Goal: Entertainment & Leisure: Consume media (video, audio)

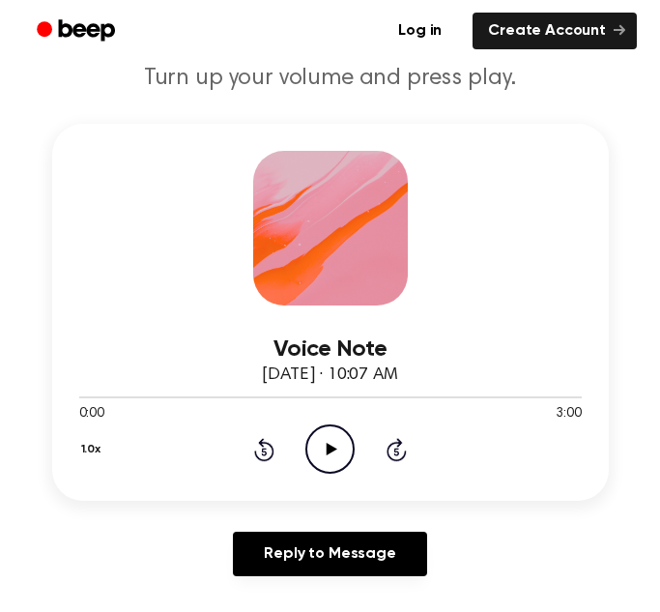
scroll to position [266, 0]
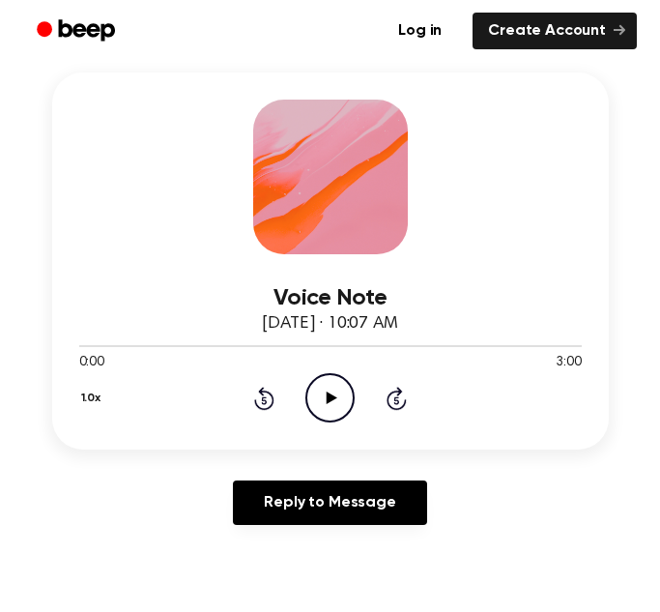
click at [313, 397] on icon "Play Audio" at bounding box center [329, 397] width 49 height 49
click at [333, 385] on icon "Pause Audio" at bounding box center [329, 397] width 49 height 49
click at [333, 385] on icon "Play Audio" at bounding box center [329, 397] width 49 height 49
click at [333, 385] on icon "Pause Audio" at bounding box center [329, 397] width 49 height 49
click at [79, 335] on div "Voice Note [DATE] · 10:07 AM" at bounding box center [330, 311] width 502 height 52
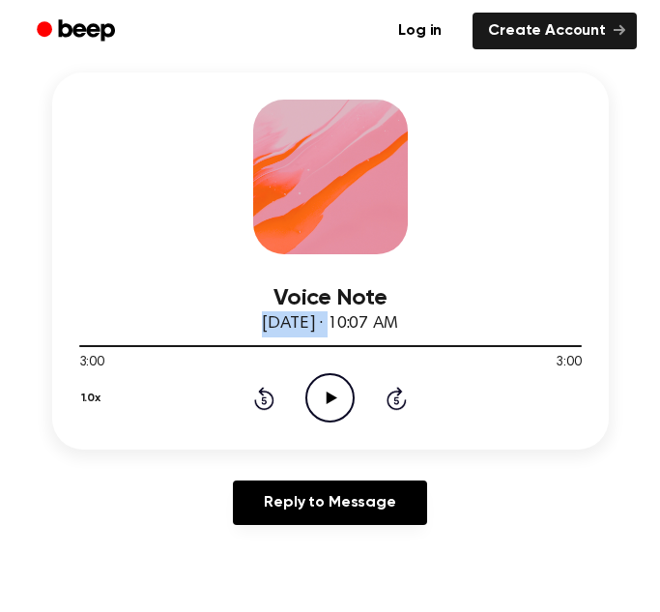
click at [79, 336] on div "Voice Note [DATE] · 10:07 AM" at bounding box center [330, 311] width 502 height 52
click at [83, 343] on div at bounding box center [330, 344] width 502 height 15
click at [324, 394] on icon "Play Audio" at bounding box center [329, 397] width 49 height 49
click at [325, 395] on icon "Pause Audio" at bounding box center [329, 397] width 49 height 49
click at [371, 459] on div "Voice Note [DATE] · 10:07 AM 0:13 3:00 Your browser does not support the [objec…" at bounding box center [330, 306] width 614 height 468
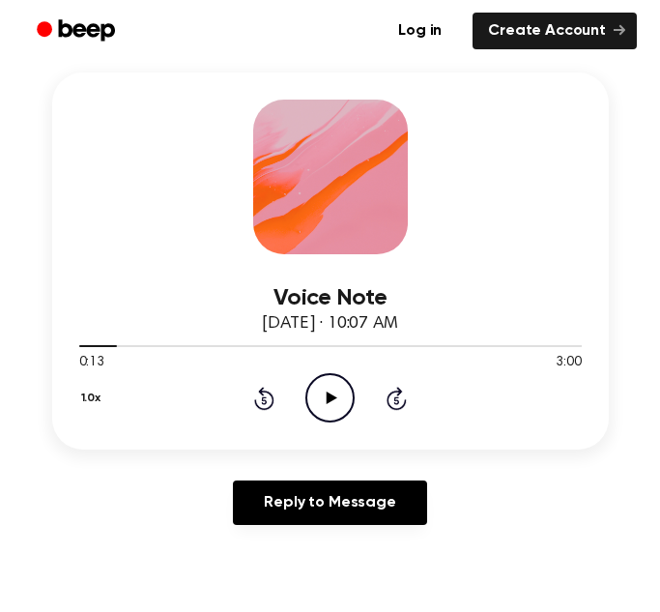
click at [332, 404] on icon "Play Audio" at bounding box center [329, 397] width 49 height 49
click at [332, 390] on icon "Pause Audio" at bounding box center [329, 397] width 49 height 49
click at [320, 388] on icon "Play Audio" at bounding box center [329, 397] width 49 height 49
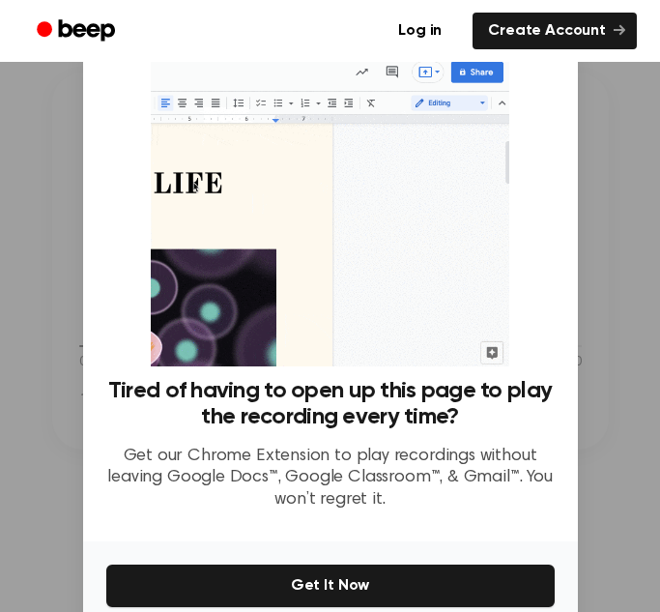
scroll to position [92, 0]
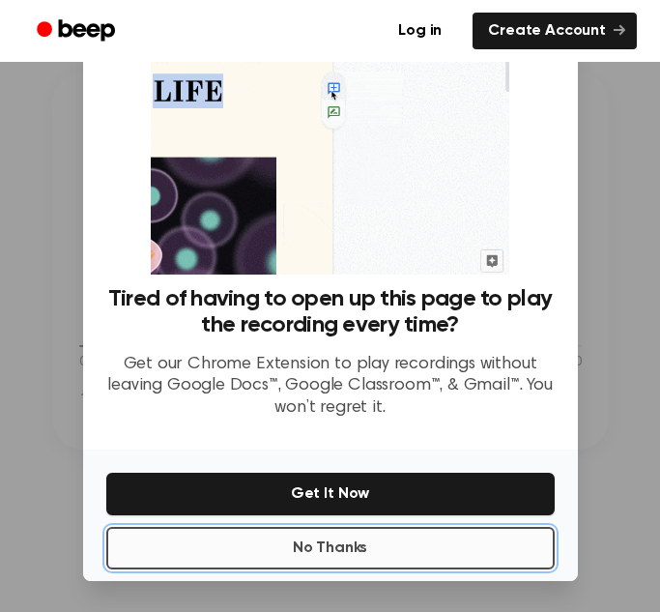
click at [281, 541] on button "No Thanks" at bounding box center [330, 548] width 448 height 43
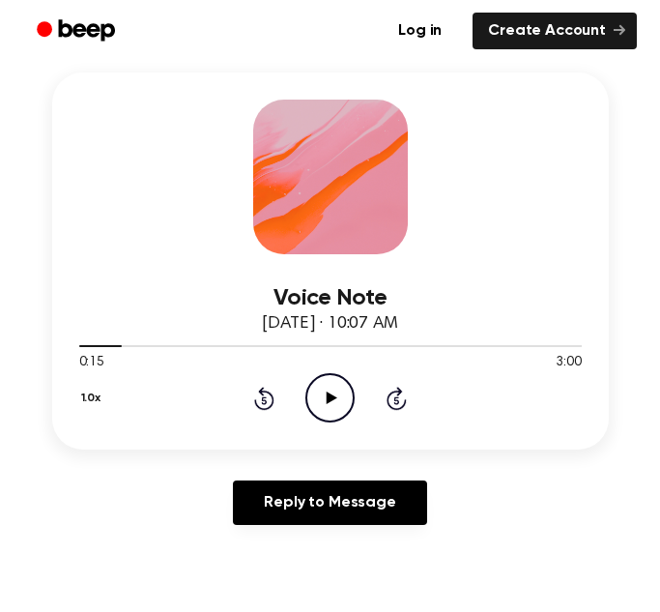
click at [330, 384] on icon "Play Audio" at bounding box center [329, 397] width 49 height 49
click at [330, 384] on icon "Pause Audio" at bounding box center [329, 397] width 49 height 49
click at [108, 346] on div at bounding box center [104, 346] width 50 height 2
click at [138, 339] on div at bounding box center [330, 344] width 502 height 15
click at [106, 341] on div at bounding box center [330, 344] width 502 height 15
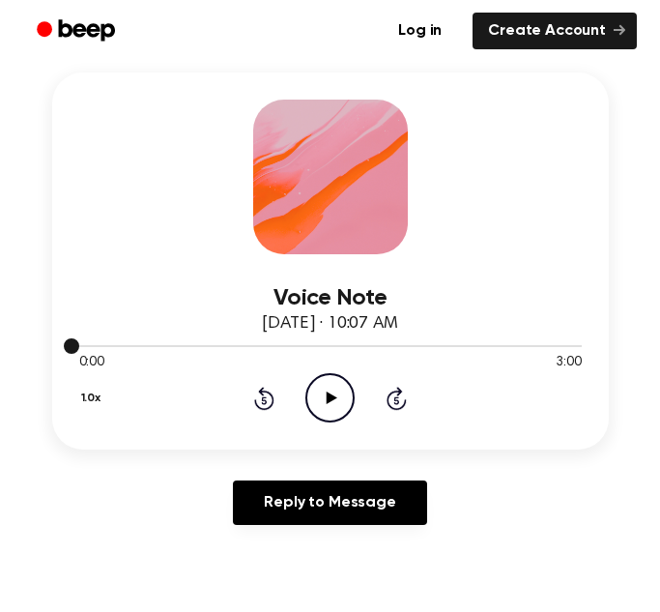
click at [89, 344] on div at bounding box center [330, 344] width 502 height 15
drag, startPoint x: 72, startPoint y: 343, endPoint x: 120, endPoint y: 350, distance: 47.8
click at [120, 350] on div at bounding box center [330, 344] width 502 height 15
click at [339, 402] on icon "Play Audio" at bounding box center [329, 397] width 49 height 49
drag, startPoint x: 84, startPoint y: 344, endPoint x: 149, endPoint y: 350, distance: 65.0
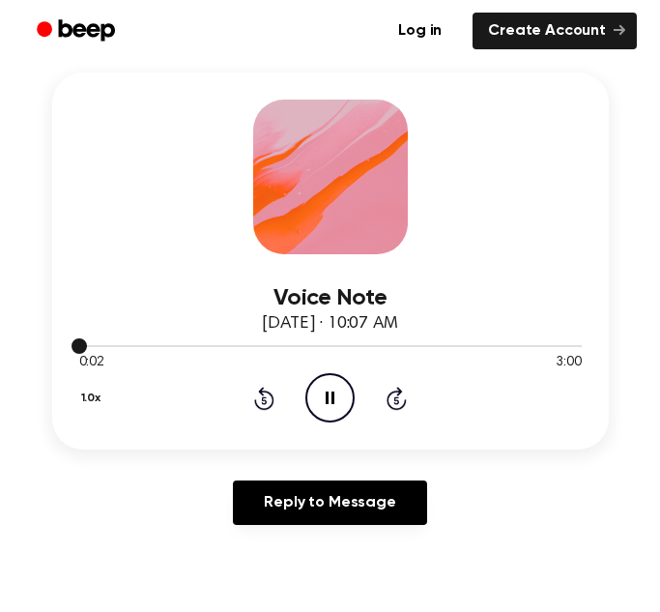
click at [149, 350] on div at bounding box center [330, 344] width 502 height 15
click at [315, 392] on icon "Pause Audio" at bounding box center [329, 397] width 49 height 49
click at [315, 392] on icon "Play Audio" at bounding box center [329, 397] width 49 height 49
click at [315, 392] on icon "Pause Audio" at bounding box center [329, 397] width 49 height 49
click at [315, 392] on icon "Play Audio" at bounding box center [329, 397] width 49 height 49
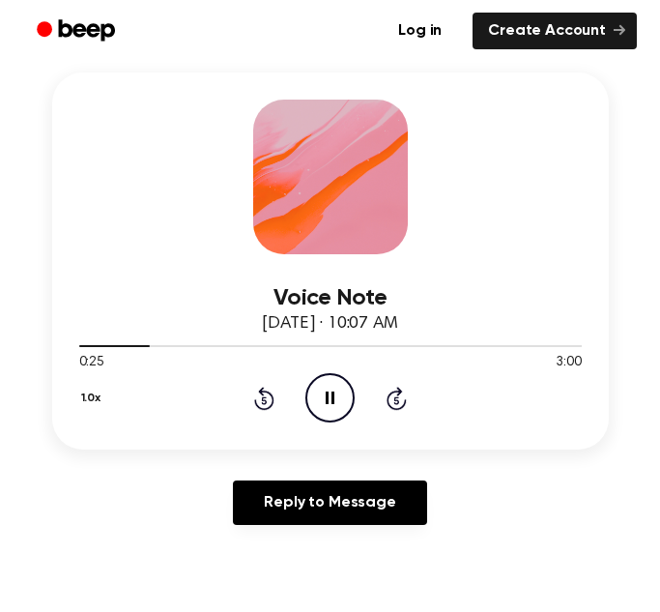
click at [315, 392] on icon "Pause Audio" at bounding box center [329, 397] width 49 height 49
click at [315, 392] on icon "Play Audio" at bounding box center [329, 397] width 49 height 49
click at [315, 392] on icon "Pause Audio" at bounding box center [329, 397] width 49 height 49
click at [315, 392] on icon "Play Audio" at bounding box center [329, 397] width 49 height 49
click at [314, 394] on icon "Pause Audio" at bounding box center [329, 397] width 49 height 49
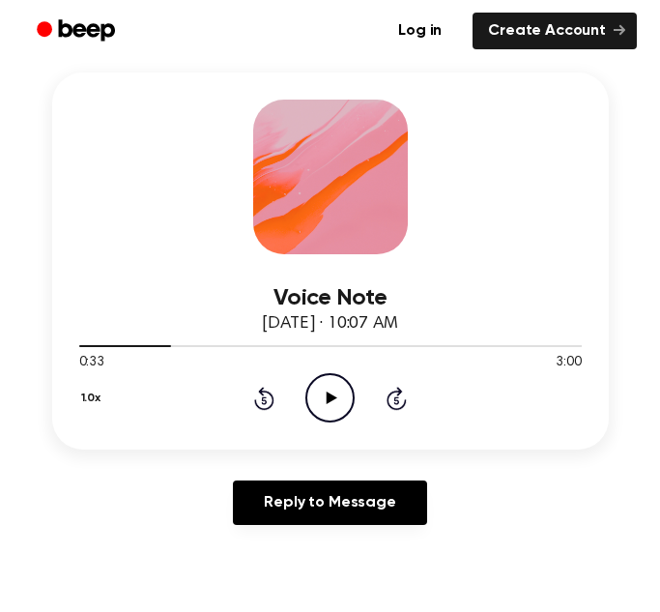
click at [314, 394] on icon "Play Audio" at bounding box center [329, 397] width 49 height 49
click at [348, 402] on icon "Pause Audio" at bounding box center [329, 397] width 49 height 49
click at [181, 342] on div at bounding box center [330, 344] width 502 height 15
click at [392, 406] on icon "Skip 5 seconds" at bounding box center [396, 398] width 21 height 25
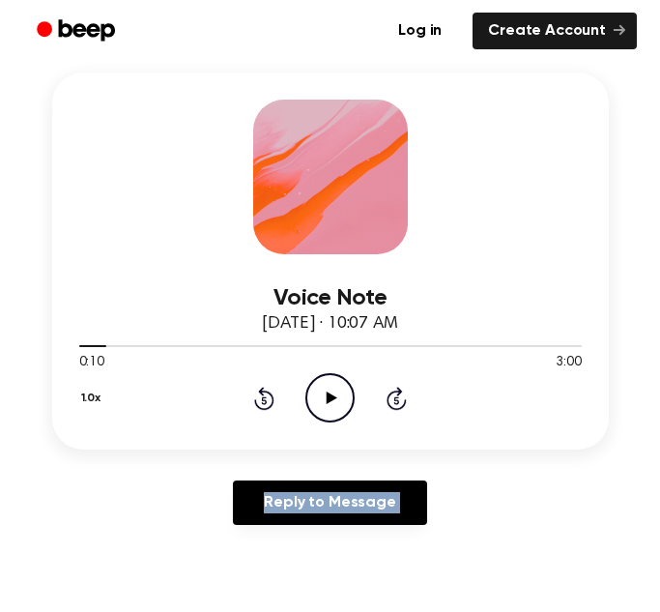
click at [392, 406] on icon "Skip 5 seconds" at bounding box center [396, 398] width 21 height 25
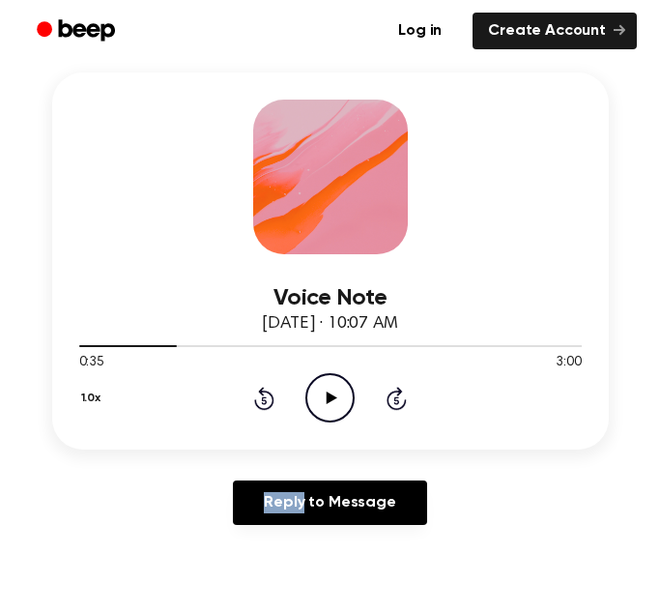
click at [392, 406] on icon "Skip 5 seconds" at bounding box center [396, 398] width 21 height 25
click at [272, 400] on icon at bounding box center [264, 398] width 20 height 23
click at [310, 395] on icon "Play Audio" at bounding box center [329, 397] width 49 height 49
click at [310, 395] on icon "Pause Audio" at bounding box center [329, 397] width 49 height 49
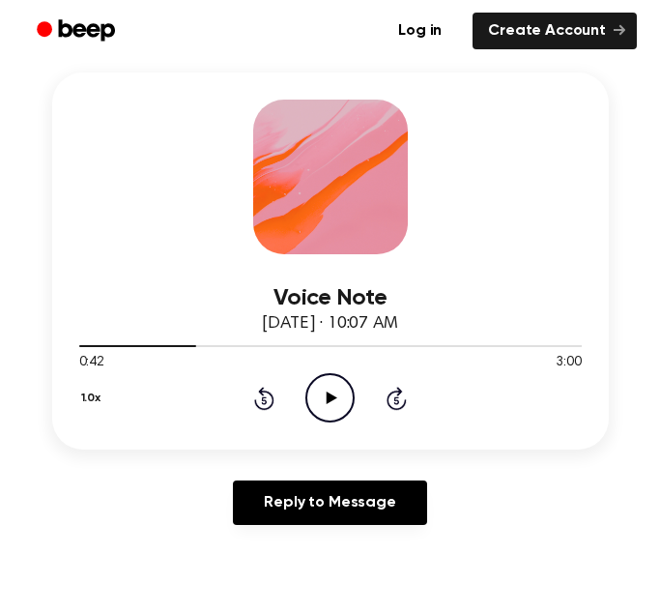
click at [273, 410] on icon "Rewind 5 seconds" at bounding box center [263, 398] width 21 height 25
click at [316, 393] on icon "Play Audio" at bounding box center [329, 397] width 49 height 49
click at [314, 398] on icon "Pause Audio" at bounding box center [329, 397] width 49 height 49
click at [316, 398] on icon "Play Audio" at bounding box center [329, 397] width 49 height 49
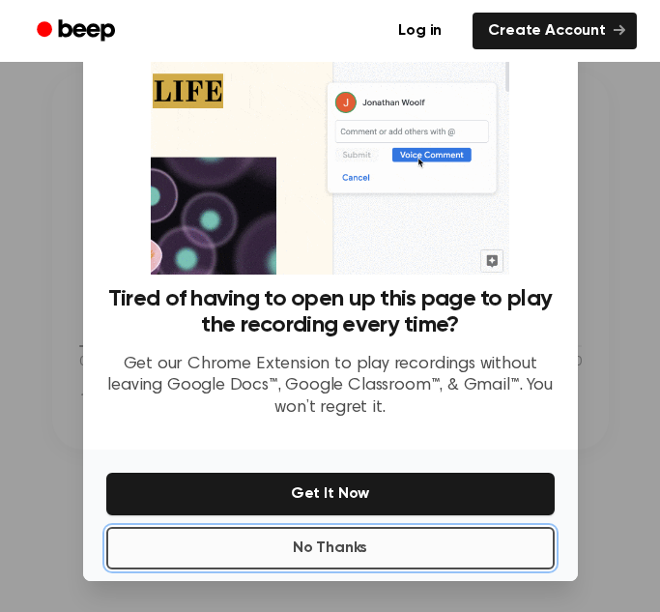
click at [441, 553] on button "No Thanks" at bounding box center [330, 548] width 448 height 43
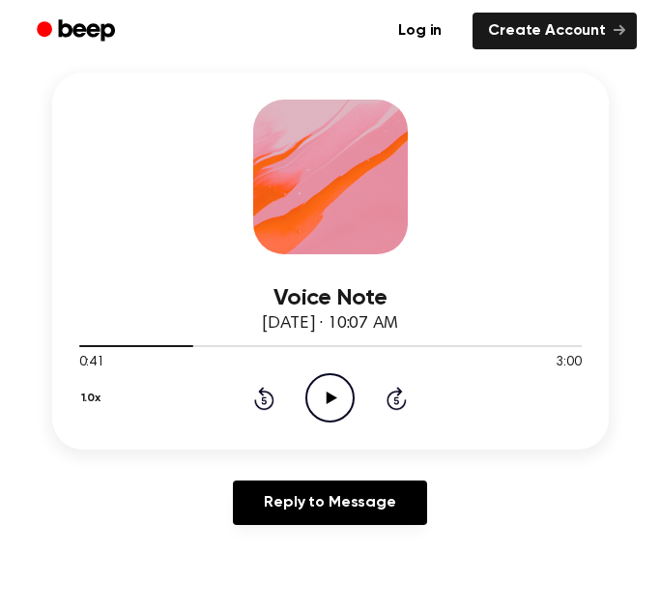
click at [348, 411] on icon "Play Audio" at bounding box center [329, 397] width 49 height 49
click at [348, 411] on icon "Pause Audio" at bounding box center [329, 397] width 49 height 49
click at [275, 402] on div "1.0x Rewind 5 seconds Play Audio Skip 5 seconds" at bounding box center [330, 397] width 502 height 49
click at [269, 398] on icon "Rewind 5 seconds" at bounding box center [263, 398] width 21 height 25
click at [322, 396] on icon "Play Audio" at bounding box center [329, 397] width 49 height 49
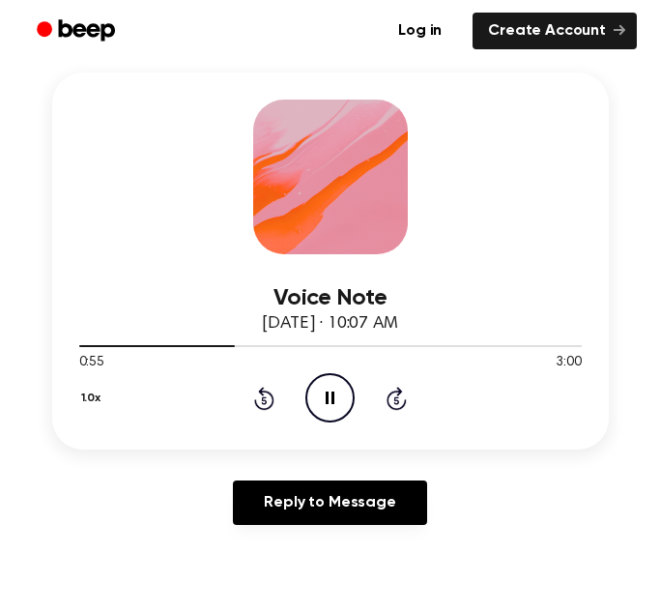
click at [322, 396] on icon "Pause Audio" at bounding box center [329, 397] width 49 height 49
click at [322, 395] on icon "Play Audio" at bounding box center [329, 397] width 49 height 49
click at [322, 395] on icon "Pause Audio" at bounding box center [329, 397] width 49 height 49
click at [322, 395] on icon "Play Audio" at bounding box center [329, 397] width 49 height 49
click at [322, 395] on icon "Pause Audio" at bounding box center [329, 397] width 49 height 49
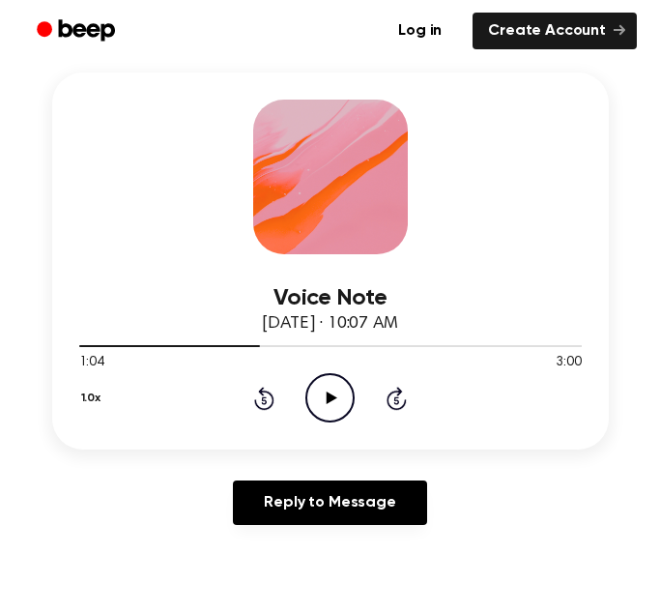
click at [276, 393] on div "1.0x Rewind 5 seconds Play Audio Skip 5 seconds" at bounding box center [330, 397] width 502 height 49
click at [249, 383] on div "1.0x Rewind 5 seconds Play Audio Skip 5 seconds" at bounding box center [330, 397] width 502 height 49
click at [261, 393] on icon at bounding box center [264, 398] width 20 height 23
click at [314, 398] on icon "Play Audio" at bounding box center [329, 397] width 49 height 49
click at [272, 403] on icon at bounding box center [264, 398] width 20 height 23
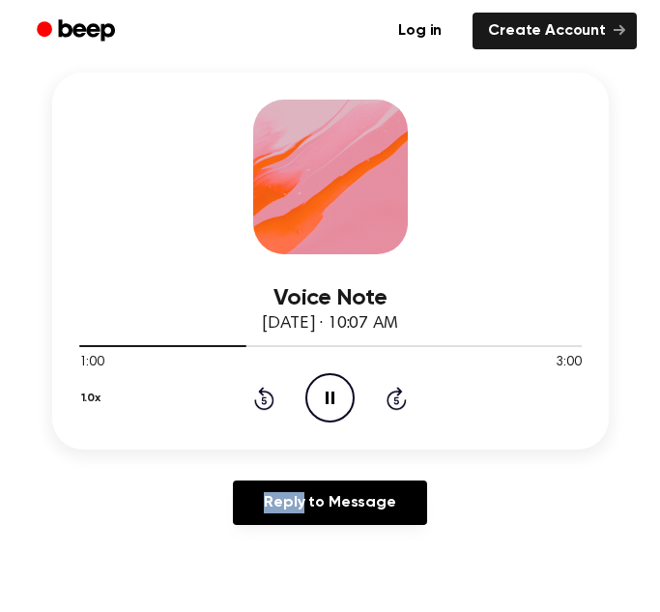
click at [272, 403] on icon at bounding box center [264, 398] width 20 height 23
click at [339, 409] on icon "Pause Audio" at bounding box center [329, 397] width 49 height 49
click at [339, 410] on icon "Play Audio" at bounding box center [329, 397] width 49 height 49
click at [343, 410] on icon "Pause Audio" at bounding box center [329, 397] width 49 height 49
click at [343, 410] on icon "Play Audio" at bounding box center [329, 397] width 49 height 49
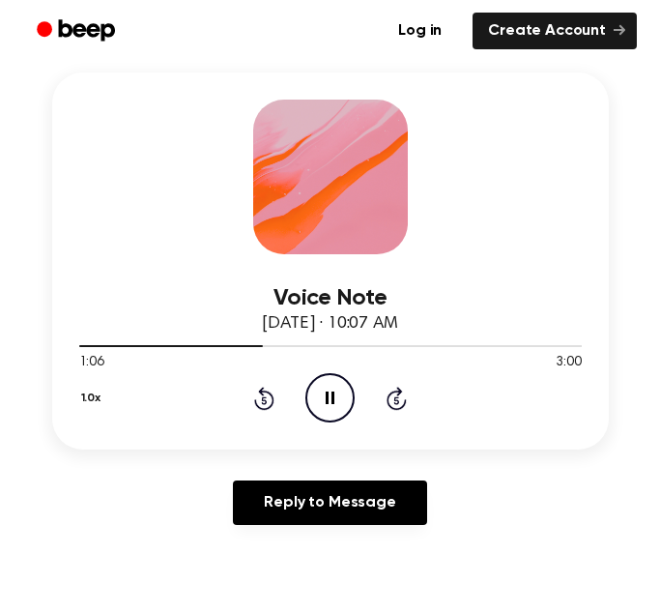
click at [342, 409] on icon "Pause Audio" at bounding box center [329, 397] width 49 height 49
click at [274, 397] on div "1.0x Rewind 5 seconds Play Audio Skip 5 seconds" at bounding box center [330, 397] width 502 height 49
click at [271, 400] on icon "Rewind 5 seconds" at bounding box center [263, 398] width 21 height 25
click at [272, 401] on icon at bounding box center [264, 398] width 20 height 23
click at [322, 399] on icon "Play Audio" at bounding box center [329, 397] width 49 height 49
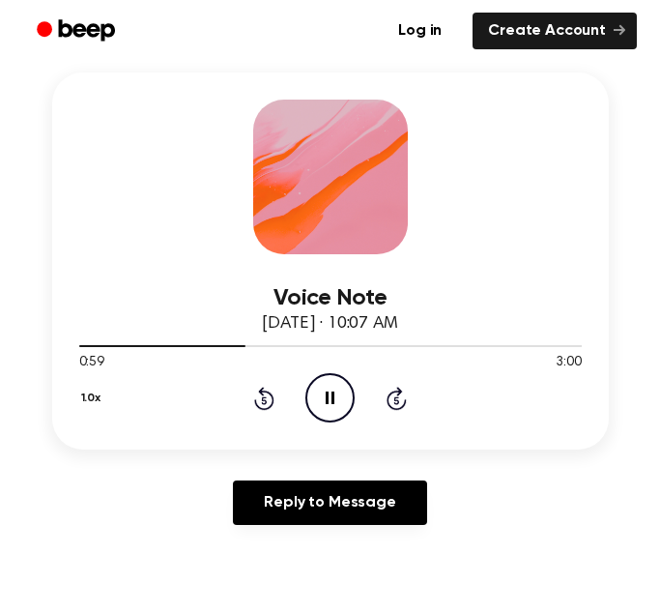
click at [278, 402] on div "1.0x Rewind 5 seconds Pause Audio Skip 5 seconds" at bounding box center [330, 397] width 502 height 49
click at [268, 401] on icon "Rewind 5 seconds" at bounding box center [263, 398] width 21 height 25
click at [272, 403] on icon at bounding box center [264, 398] width 20 height 23
click at [330, 390] on icon "Pause Audio" at bounding box center [329, 397] width 49 height 49
click at [330, 390] on icon "Play Audio" at bounding box center [329, 397] width 49 height 49
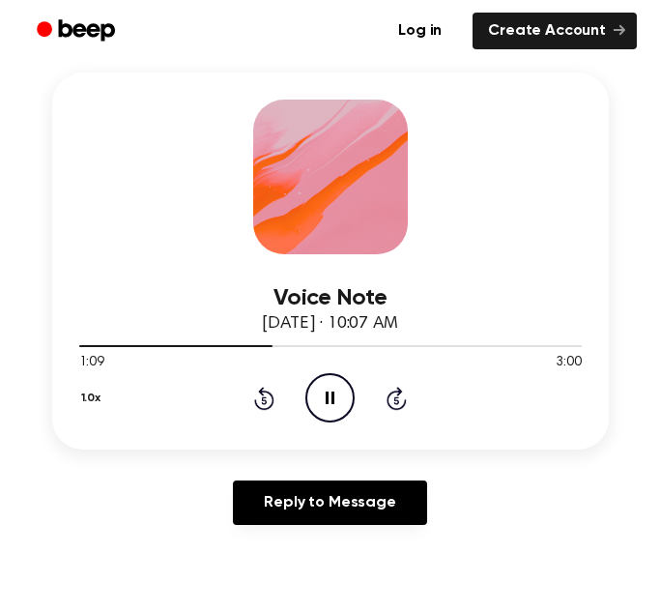
click at [329, 416] on icon "Pause Audio" at bounding box center [329, 397] width 49 height 49
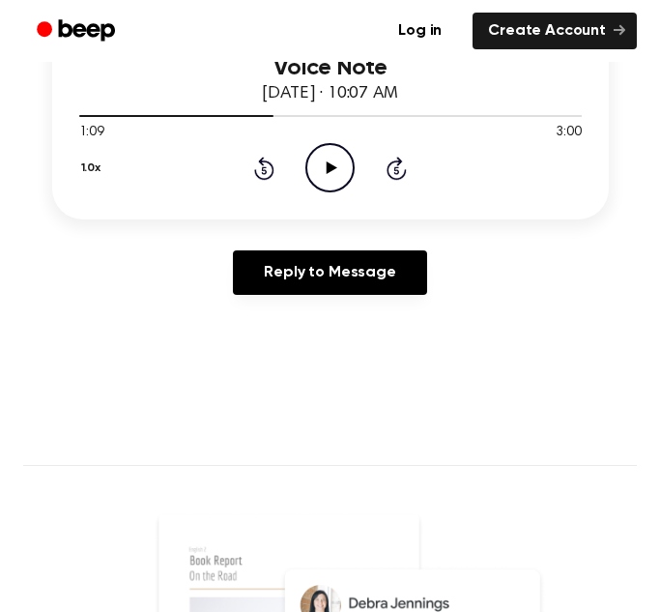
scroll to position [505, 0]
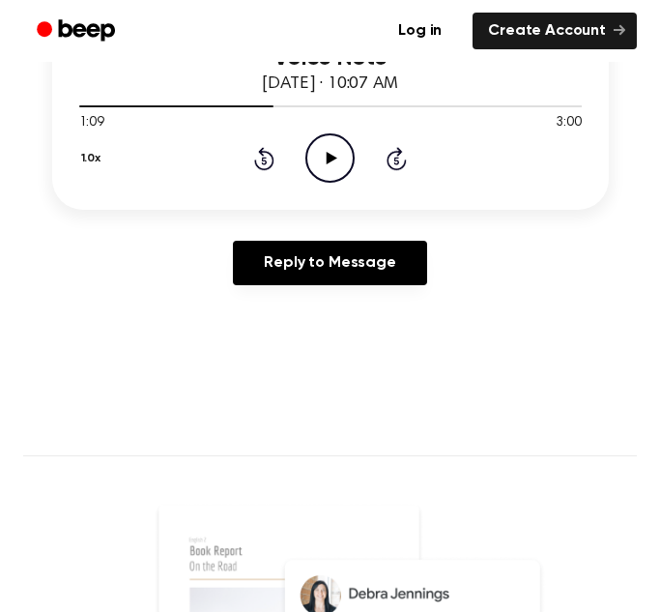
click at [258, 158] on icon "Rewind 5 seconds" at bounding box center [263, 158] width 21 height 25
click at [312, 161] on icon "Play Audio" at bounding box center [329, 157] width 49 height 49
click at [312, 161] on icon "Pause Audio" at bounding box center [329, 157] width 49 height 49
click at [312, 161] on icon "Play Audio" at bounding box center [329, 157] width 49 height 49
click at [312, 161] on icon "Pause Audio" at bounding box center [329, 157] width 49 height 49
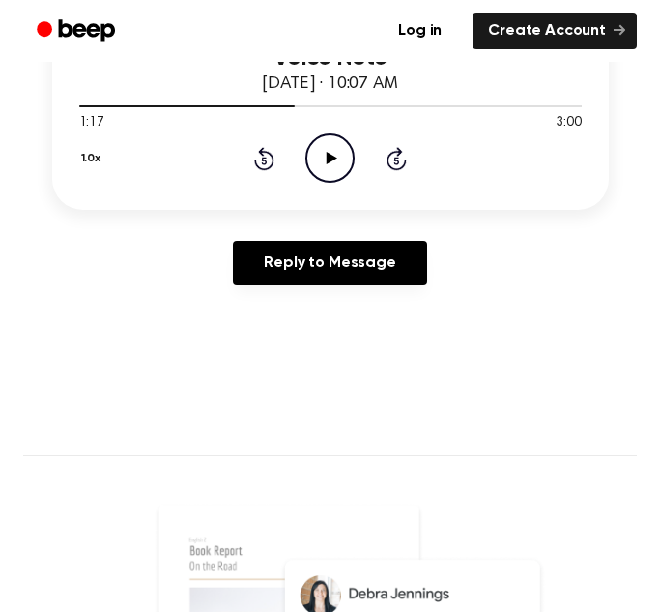
click at [312, 161] on icon "Play Audio" at bounding box center [329, 157] width 49 height 49
click at [314, 164] on icon "Pause Audio" at bounding box center [329, 157] width 49 height 49
click at [314, 164] on icon "Play Audio" at bounding box center [329, 157] width 49 height 49
click at [314, 164] on icon "Pause Audio" at bounding box center [329, 157] width 49 height 49
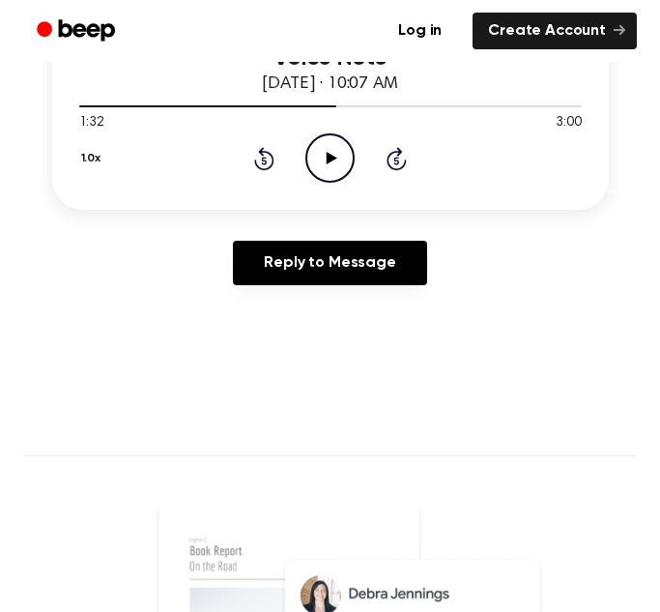
click at [314, 164] on icon "Play Audio" at bounding box center [329, 157] width 49 height 49
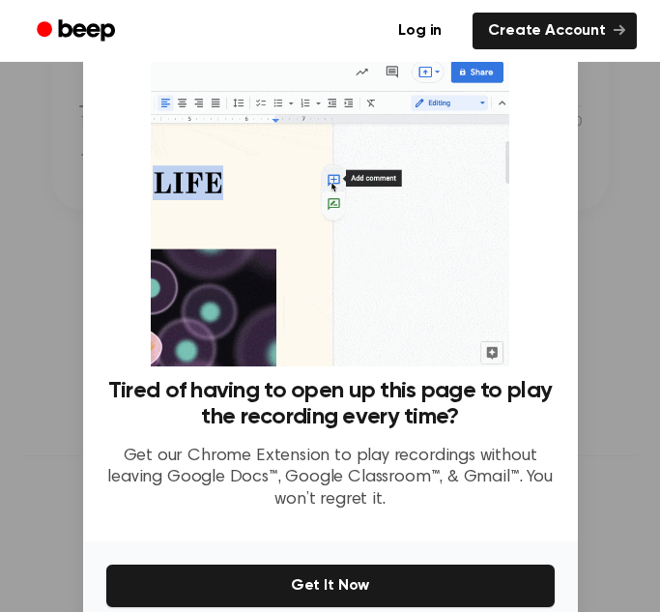
click at [314, 164] on img at bounding box center [330, 210] width 359 height 312
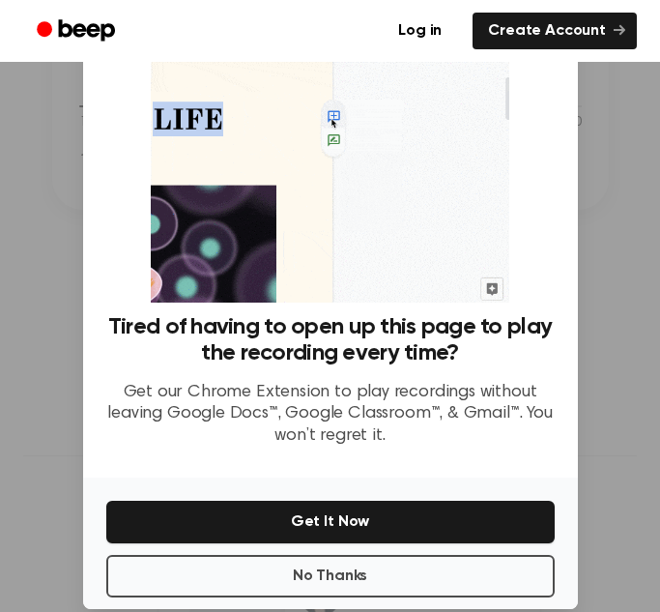
scroll to position [92, 0]
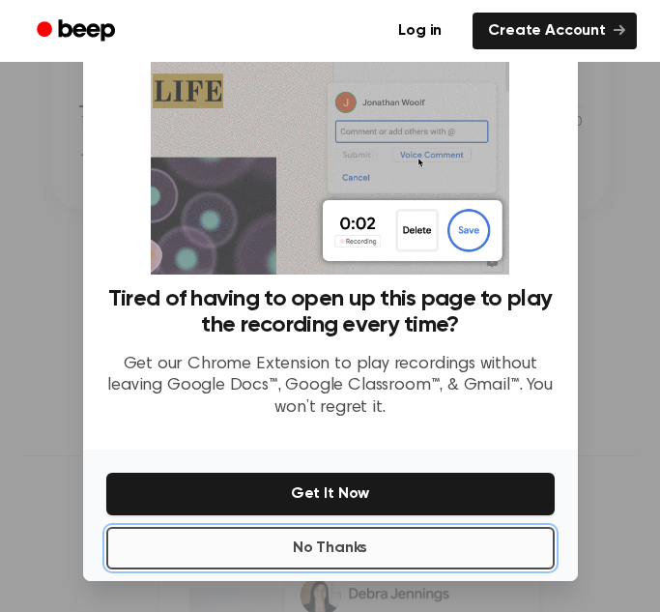
click at [431, 530] on button "No Thanks" at bounding box center [330, 548] width 448 height 43
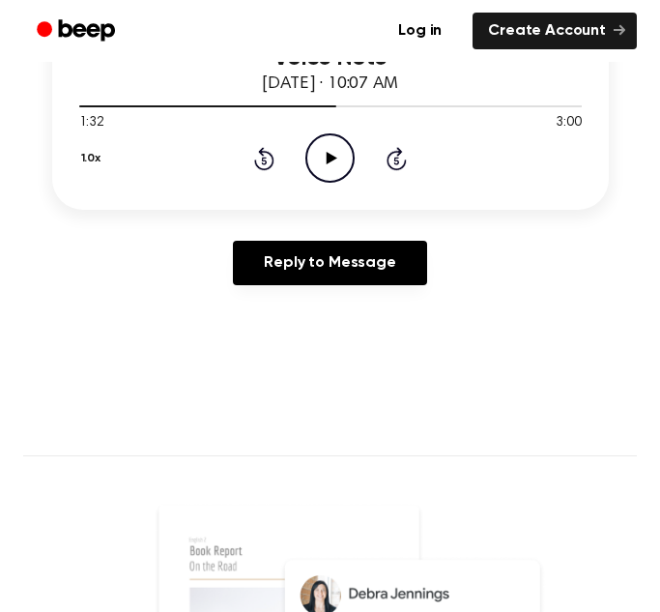
click at [341, 161] on icon "Play Audio" at bounding box center [329, 157] width 49 height 49
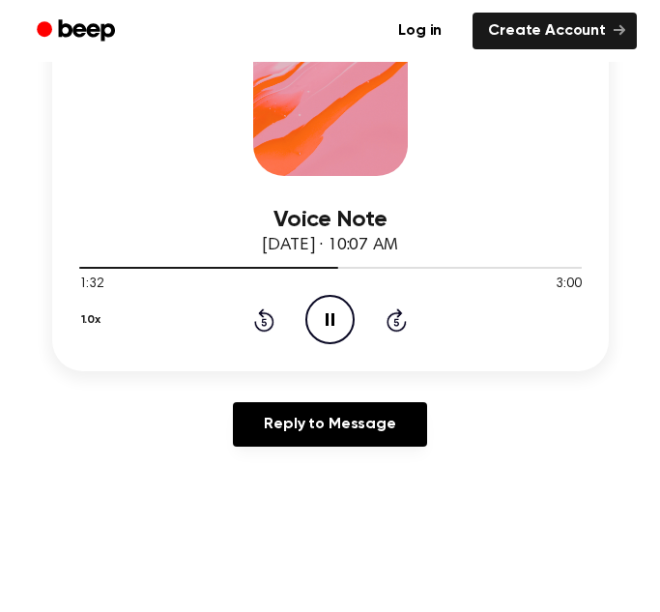
scroll to position [345, 0]
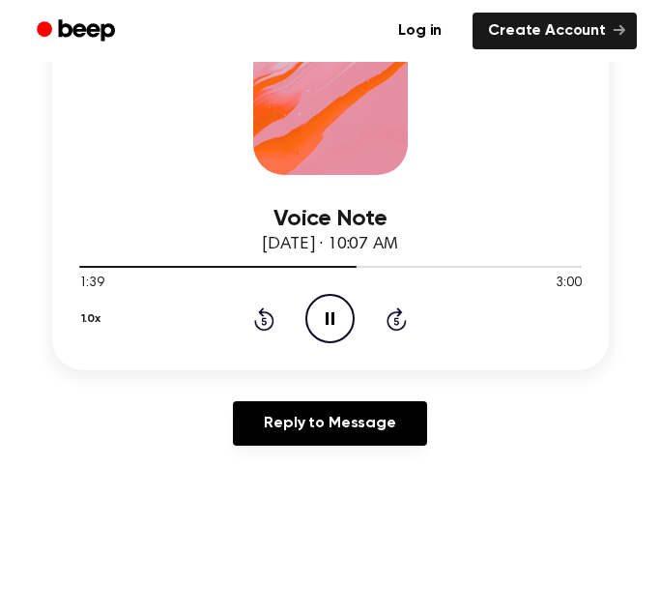
click at [322, 334] on icon "Pause Audio" at bounding box center [329, 318] width 49 height 49
click at [322, 334] on icon "Play Audio" at bounding box center [329, 318] width 49 height 49
click at [322, 334] on icon "Pause Audio" at bounding box center [329, 318] width 49 height 49
click at [326, 337] on icon "Play Audio" at bounding box center [329, 318] width 49 height 49
click at [325, 340] on icon "Pause Audio" at bounding box center [329, 318] width 49 height 49
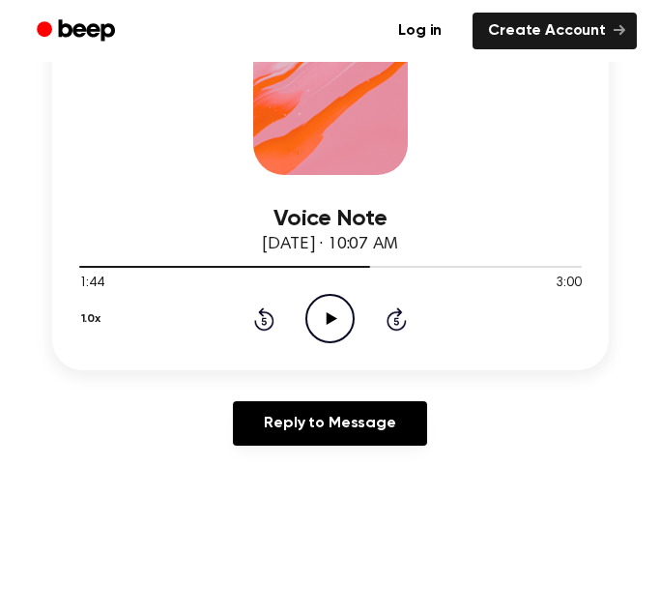
click at [325, 340] on icon "Play Audio" at bounding box center [329, 318] width 49 height 49
click at [325, 340] on icon "Pause Audio" at bounding box center [329, 318] width 49 height 49
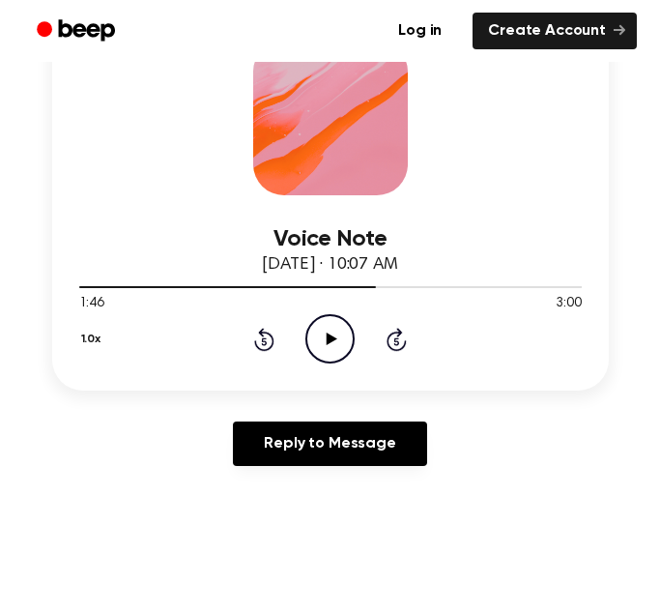
scroll to position [320, 0]
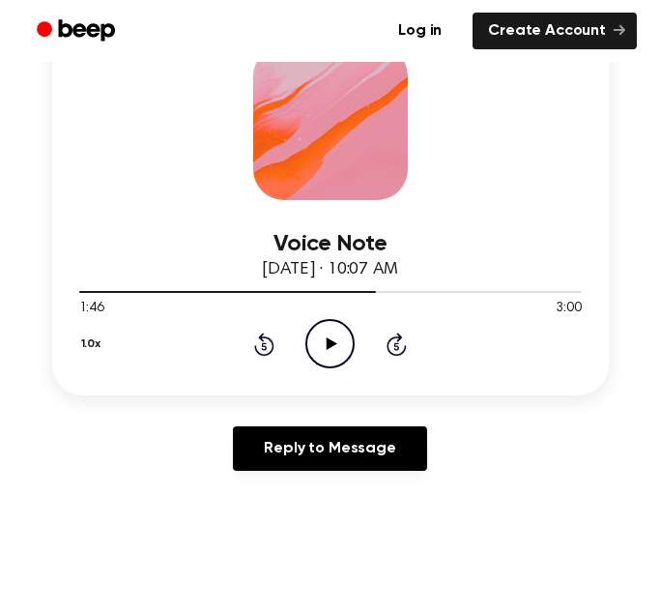
click at [273, 346] on icon at bounding box center [264, 343] width 20 height 23
click at [331, 340] on icon "Play Audio" at bounding box center [329, 343] width 49 height 49
click at [307, 346] on circle at bounding box center [329, 343] width 47 height 47
click at [311, 360] on icon "Play Audio" at bounding box center [329, 343] width 49 height 49
click at [311, 360] on icon "Pause Audio" at bounding box center [329, 343] width 49 height 49
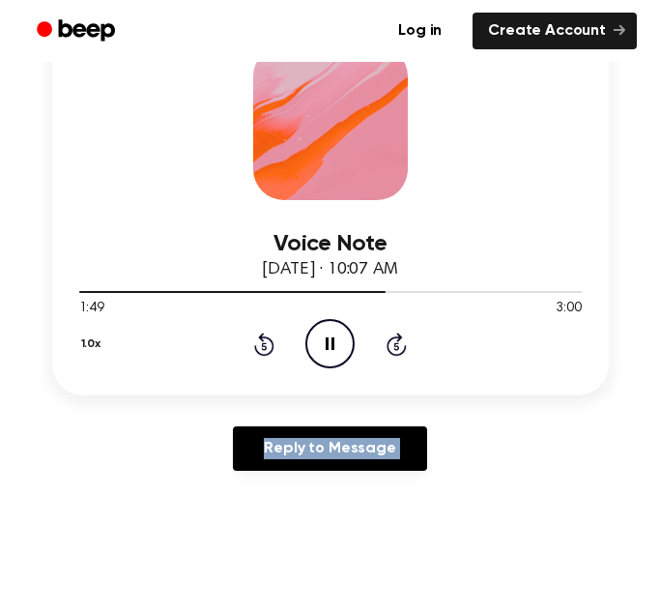
click at [311, 360] on icon "Pause Audio" at bounding box center [329, 343] width 49 height 49
click at [322, 354] on icon "Play Audio" at bounding box center [329, 343] width 49 height 49
click at [320, 352] on icon "Pause Audio" at bounding box center [329, 343] width 49 height 49
click at [260, 352] on icon "Rewind 5 seconds" at bounding box center [263, 343] width 21 height 25
click at [314, 352] on icon "Play Audio" at bounding box center [329, 343] width 49 height 49
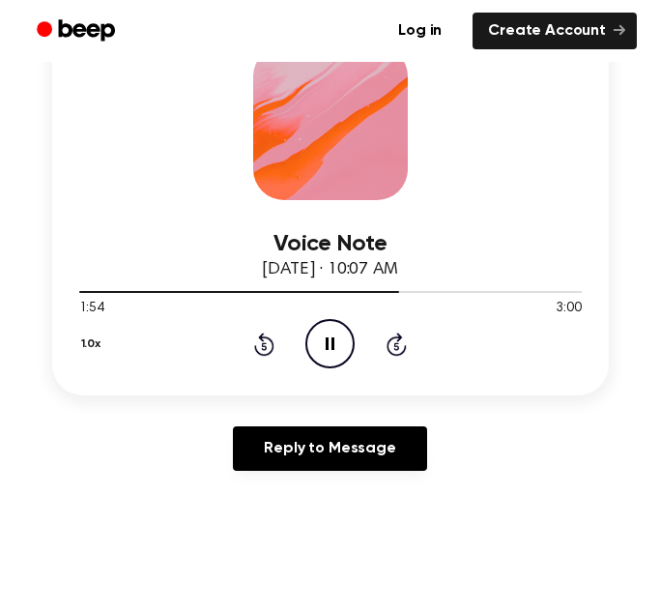
click at [314, 352] on icon "Pause Audio" at bounding box center [329, 343] width 49 height 49
click at [314, 352] on icon "Play Audio" at bounding box center [329, 343] width 49 height 49
click at [314, 352] on icon "Pause Audio" at bounding box center [329, 343] width 49 height 49
click at [314, 352] on icon "Play Audio" at bounding box center [329, 343] width 49 height 49
click at [314, 352] on icon "Pause Audio" at bounding box center [329, 343] width 49 height 49
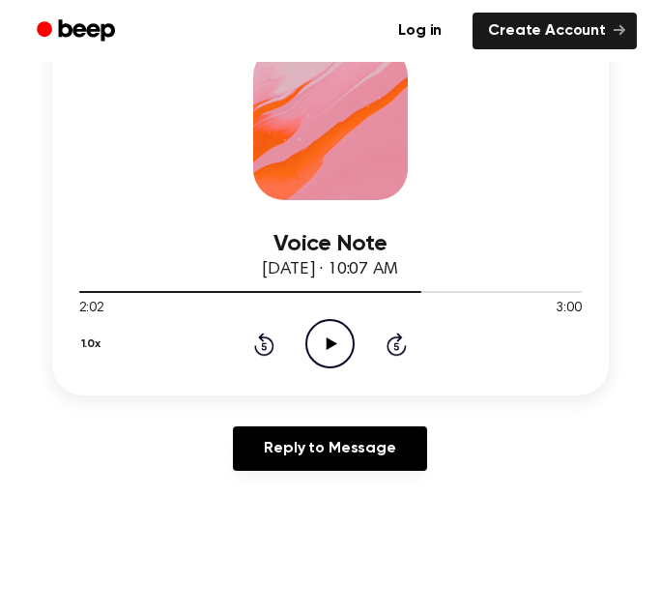
click at [271, 351] on icon at bounding box center [264, 343] width 20 height 23
click at [320, 347] on icon "Play Audio" at bounding box center [329, 343] width 49 height 49
click at [319, 354] on icon "Pause Audio" at bounding box center [329, 343] width 49 height 49
click at [319, 354] on icon "Play Audio" at bounding box center [329, 343] width 49 height 49
click at [319, 354] on icon "Pause Audio" at bounding box center [329, 343] width 49 height 49
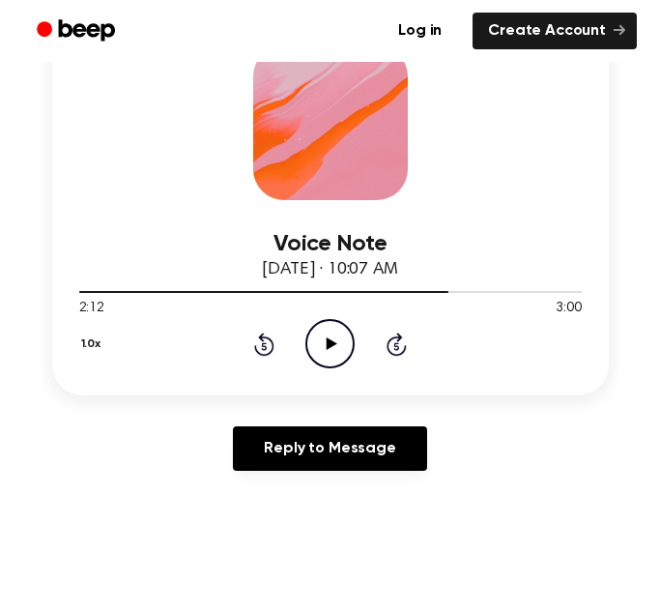
click at [319, 354] on icon "Play Audio" at bounding box center [329, 343] width 49 height 49
click at [319, 354] on icon "Pause Audio" at bounding box center [329, 343] width 49 height 49
click at [319, 354] on icon "Play Audio" at bounding box center [329, 343] width 49 height 49
click at [294, 331] on div "1.0x Rewind 5 seconds Pause Audio Skip 5 seconds" at bounding box center [330, 343] width 502 height 49
click at [323, 344] on icon "Pause Audio" at bounding box center [329, 343] width 49 height 49
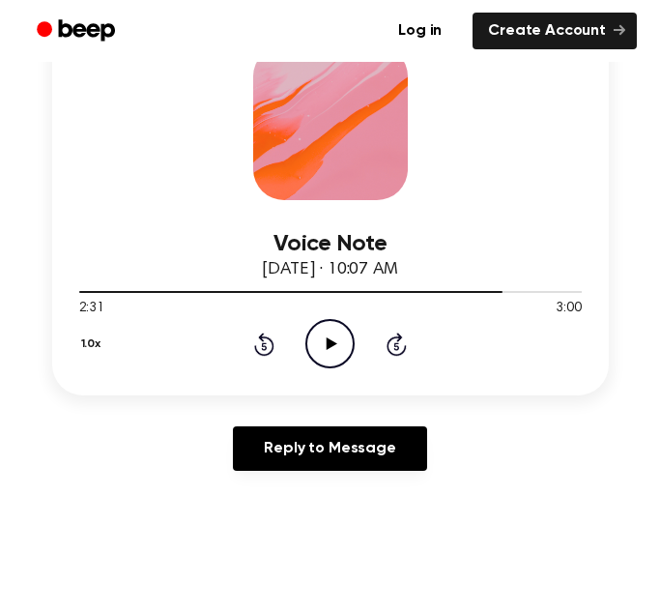
click at [268, 347] on icon "Rewind 5 seconds" at bounding box center [263, 343] width 21 height 25
click at [292, 340] on div "1.0x Rewind 5 seconds Play Audio Skip 5 seconds" at bounding box center [330, 343] width 502 height 49
click at [316, 339] on icon "Play Audio" at bounding box center [329, 343] width 49 height 49
click at [307, 329] on icon "Pause Audio" at bounding box center [329, 343] width 49 height 49
click at [263, 343] on icon at bounding box center [264, 346] width 5 height 8
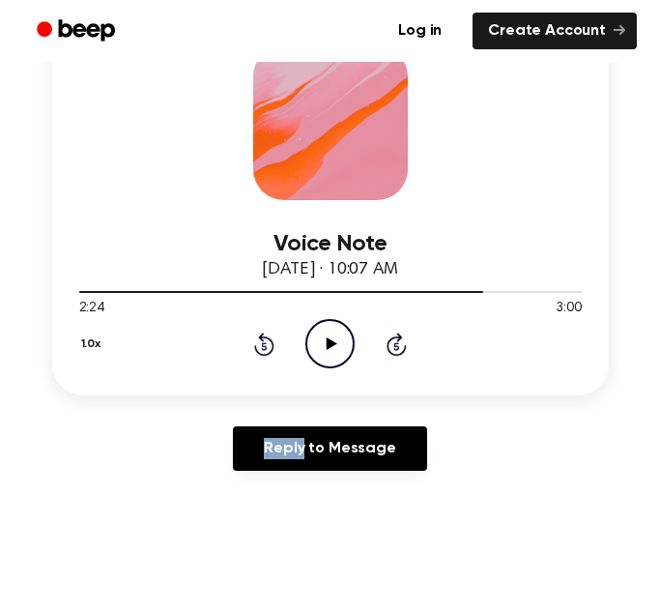
click at [263, 343] on icon at bounding box center [264, 346] width 5 height 8
click at [324, 349] on icon "Play Audio" at bounding box center [329, 343] width 49 height 49
click at [318, 358] on icon "Pause Audio" at bounding box center [329, 343] width 49 height 49
click at [318, 358] on icon "Play Audio" at bounding box center [329, 343] width 49 height 49
click at [318, 358] on icon "Pause Audio" at bounding box center [329, 343] width 49 height 49
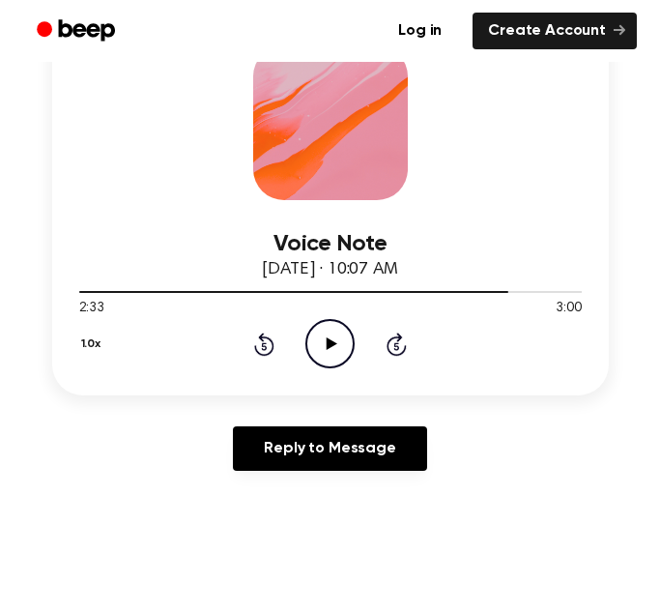
click at [318, 358] on icon "Play Audio" at bounding box center [329, 343] width 49 height 49
click at [318, 358] on icon "Pause Audio" at bounding box center [329, 343] width 49 height 49
click at [318, 358] on icon "Play Audio" at bounding box center [329, 343] width 49 height 49
click at [318, 358] on icon "Pause Audio" at bounding box center [329, 343] width 49 height 49
click at [318, 358] on icon "Play Audio" at bounding box center [329, 343] width 49 height 49
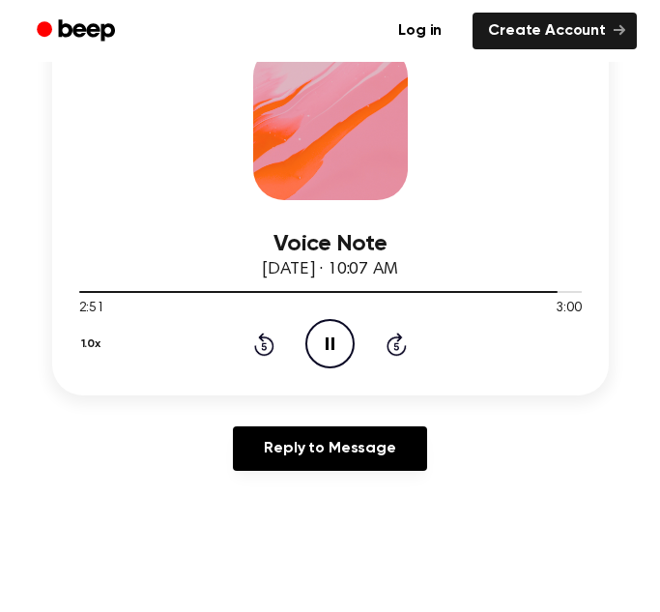
click at [318, 358] on icon "Pause Audio" at bounding box center [329, 343] width 49 height 49
click at [318, 358] on icon "Play Audio" at bounding box center [329, 343] width 49 height 49
click at [318, 358] on icon "Pause Audio" at bounding box center [329, 343] width 49 height 49
click at [318, 358] on icon "Play Audio" at bounding box center [329, 343] width 49 height 49
click at [318, 358] on icon "Pause Audio" at bounding box center [329, 343] width 49 height 49
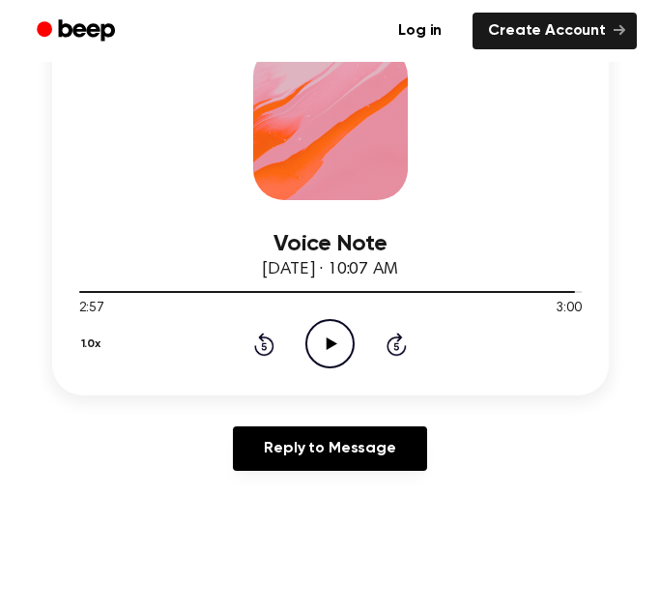
click at [318, 358] on icon "Play Audio" at bounding box center [329, 343] width 49 height 49
